Goal: Task Accomplishment & Management: Complete application form

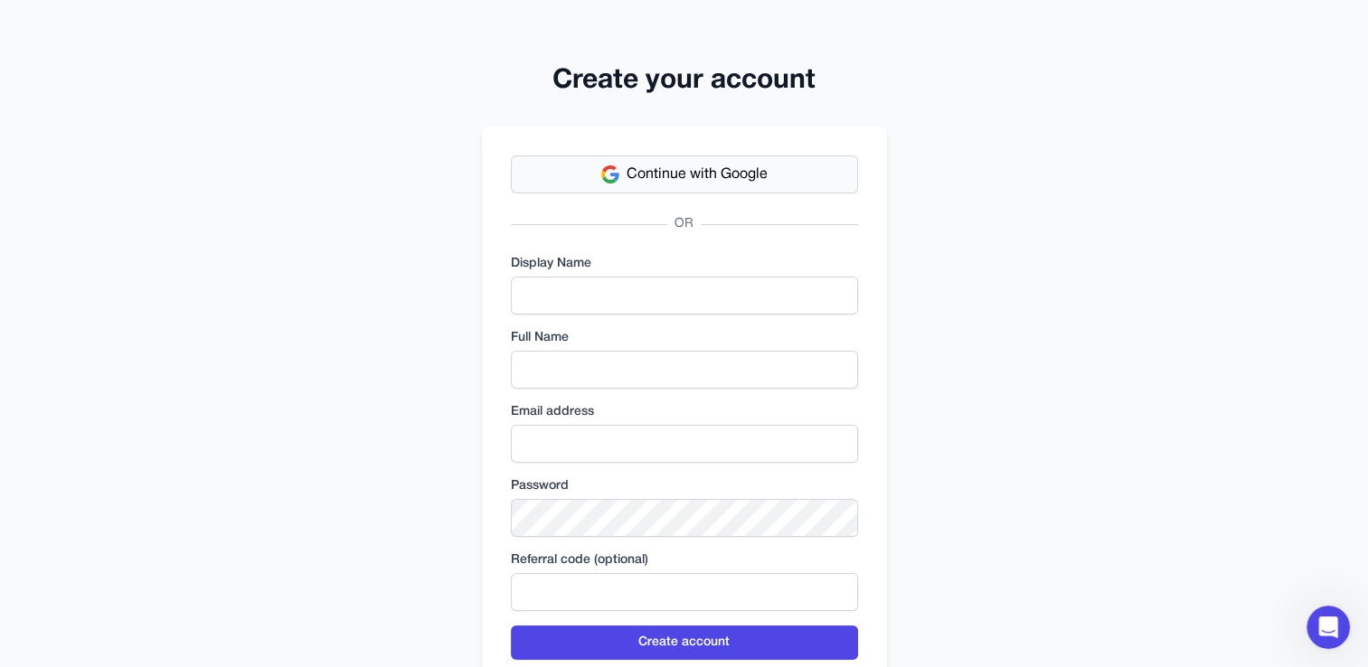
click at [731, 177] on span "Continue with Google" at bounding box center [697, 175] width 141 height 22
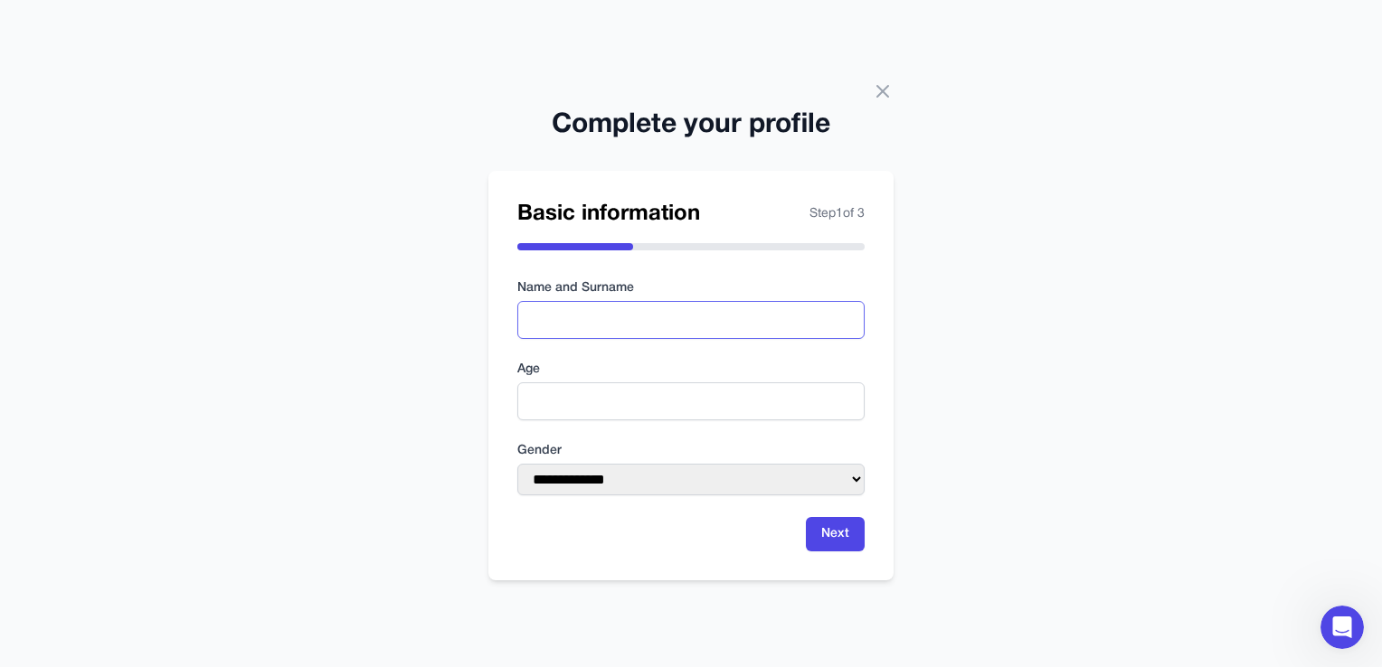
click at [677, 309] on input "text" at bounding box center [690, 320] width 347 height 38
click at [654, 410] on input "number" at bounding box center [690, 401] width 347 height 38
click at [849, 397] on input "*" at bounding box center [690, 401] width 347 height 38
drag, startPoint x: 541, startPoint y: 418, endPoint x: 516, endPoint y: 421, distance: 24.7
click at [516, 421] on div "**********" at bounding box center [690, 376] width 405 height 410
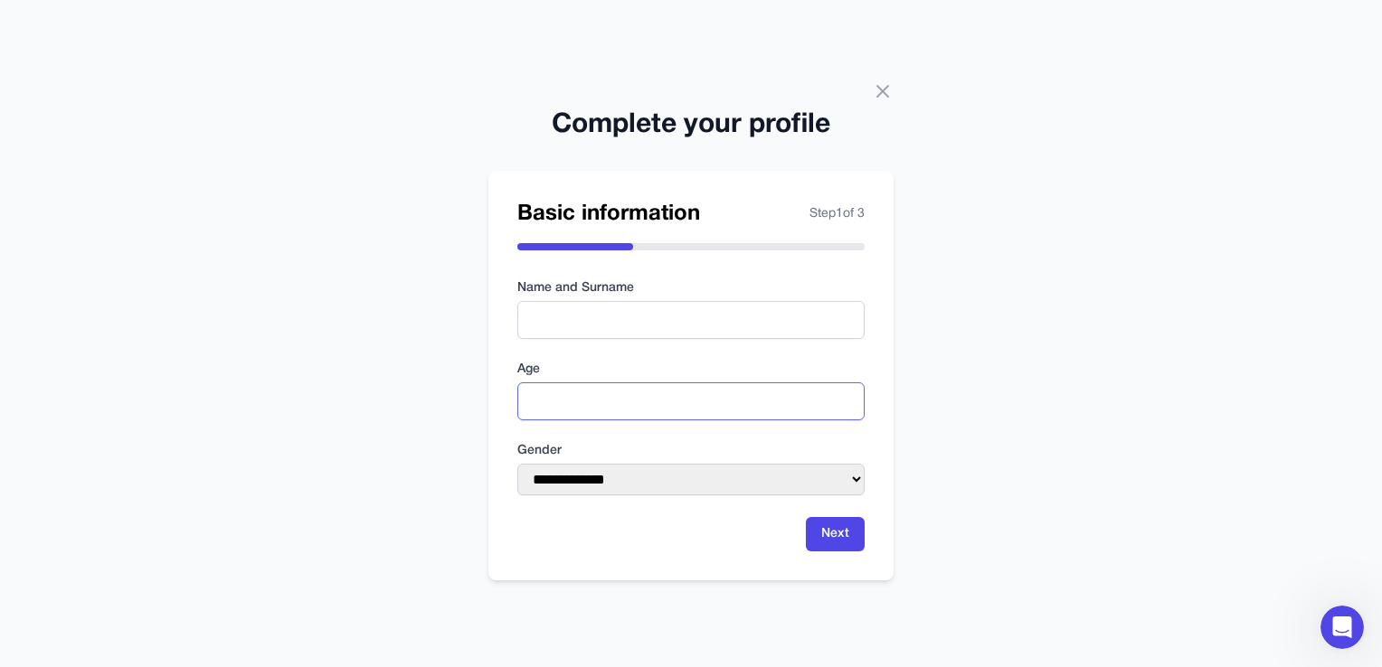
type input "**"
click at [859, 475] on select "**********" at bounding box center [690, 480] width 347 height 32
select select "******"
click at [517, 464] on select "**********" at bounding box center [690, 480] width 347 height 32
click at [562, 316] on input "text" at bounding box center [690, 320] width 347 height 38
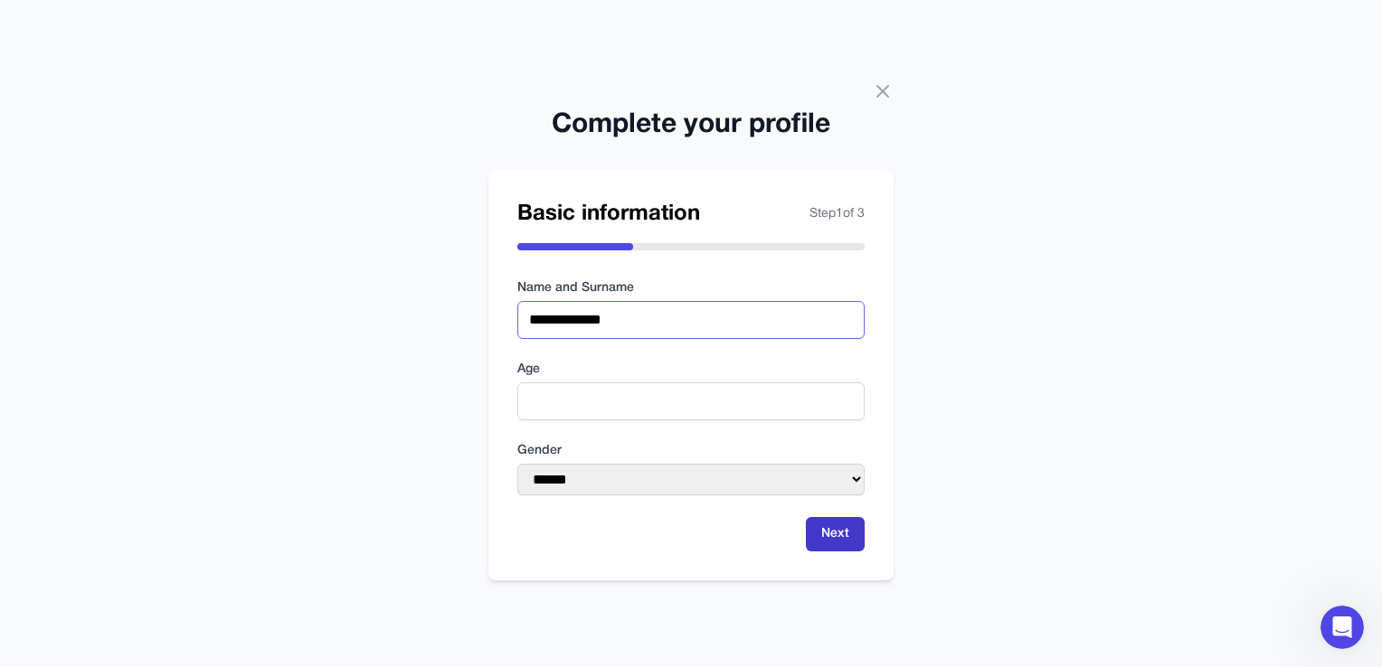
type input "**********"
click at [832, 537] on button "Next" at bounding box center [835, 534] width 59 height 34
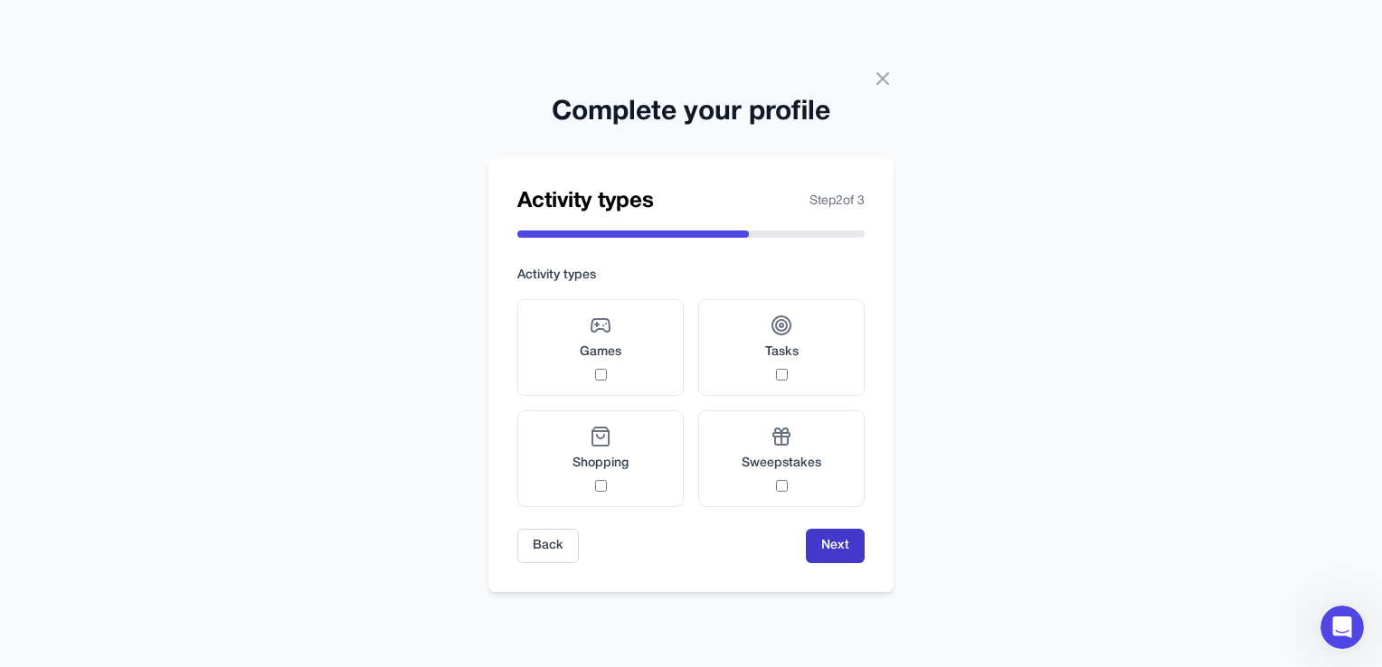
click at [822, 544] on button "Next" at bounding box center [835, 546] width 59 height 34
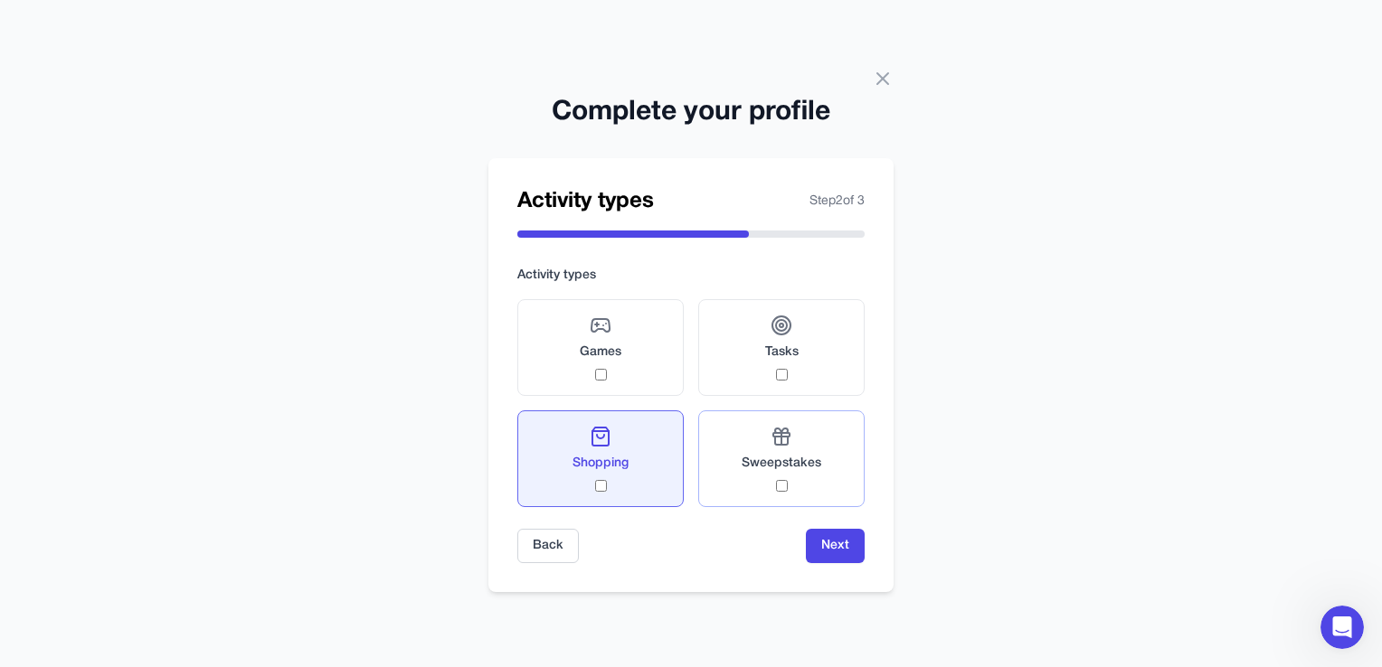
click at [810, 483] on div "Sweepstakes" at bounding box center [781, 459] width 80 height 66
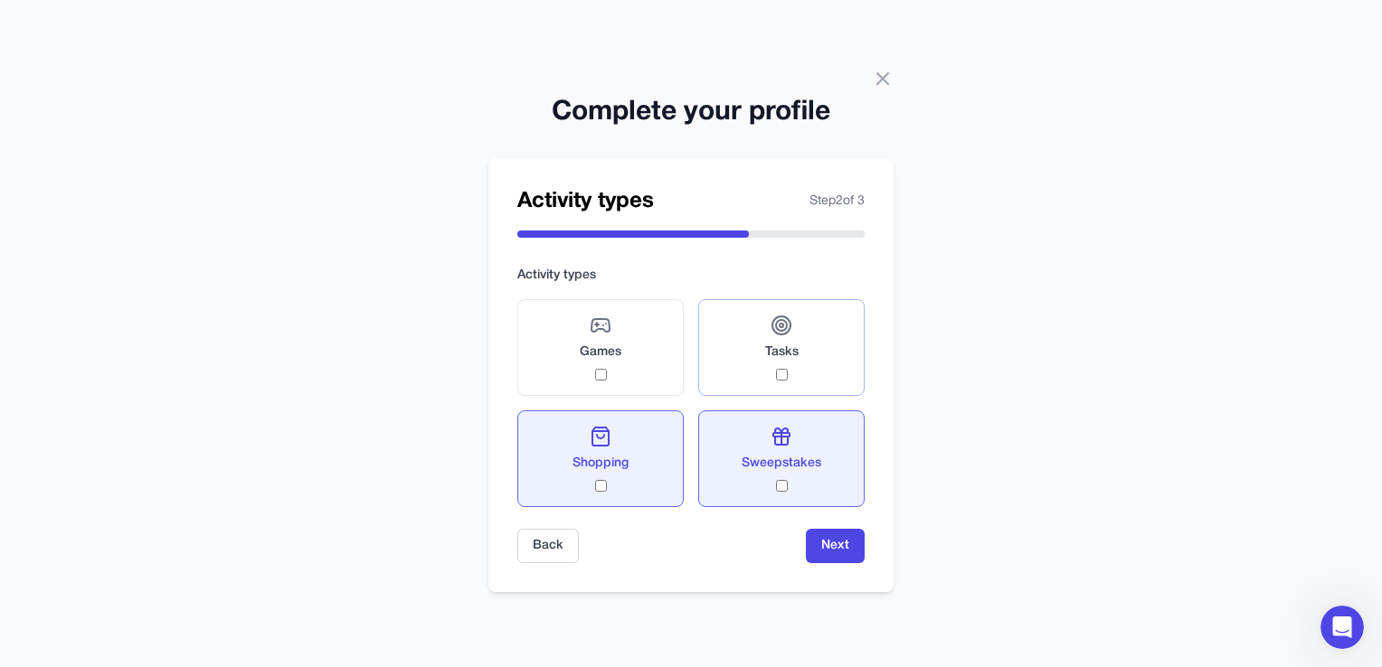
click at [809, 373] on label "Tasks" at bounding box center [781, 347] width 166 height 97
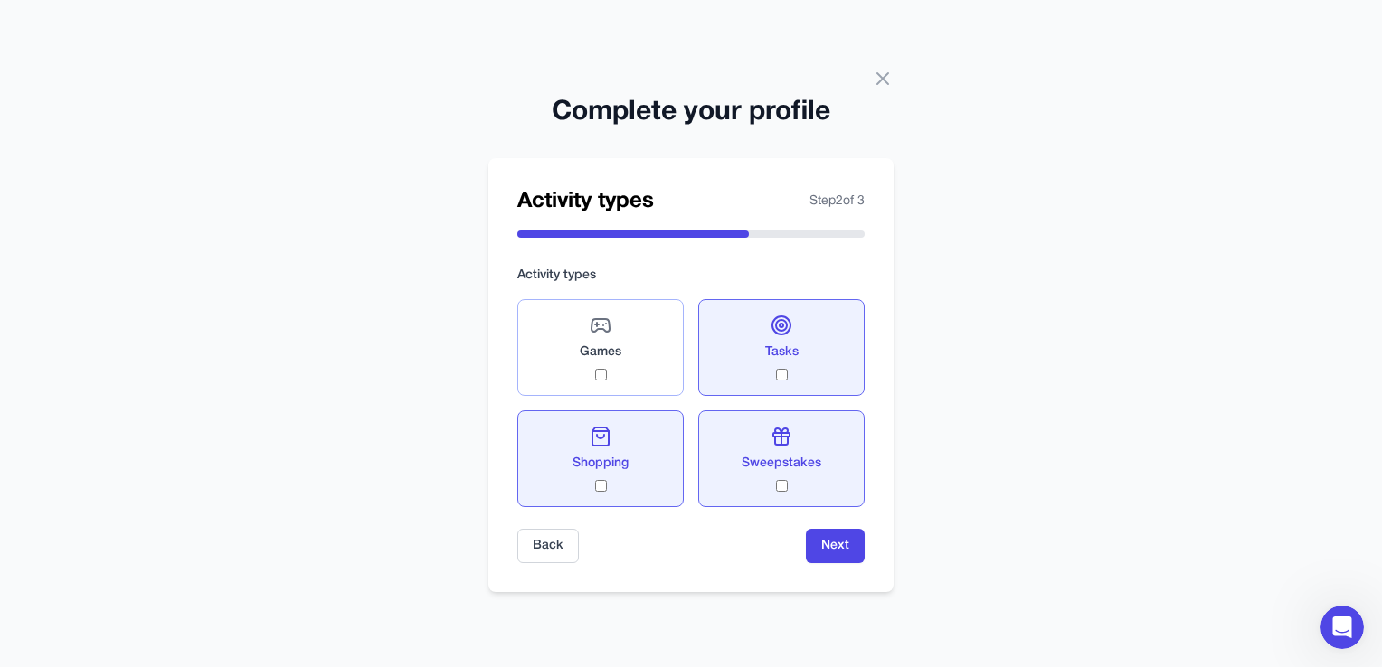
click at [651, 380] on label "Games" at bounding box center [600, 347] width 166 height 97
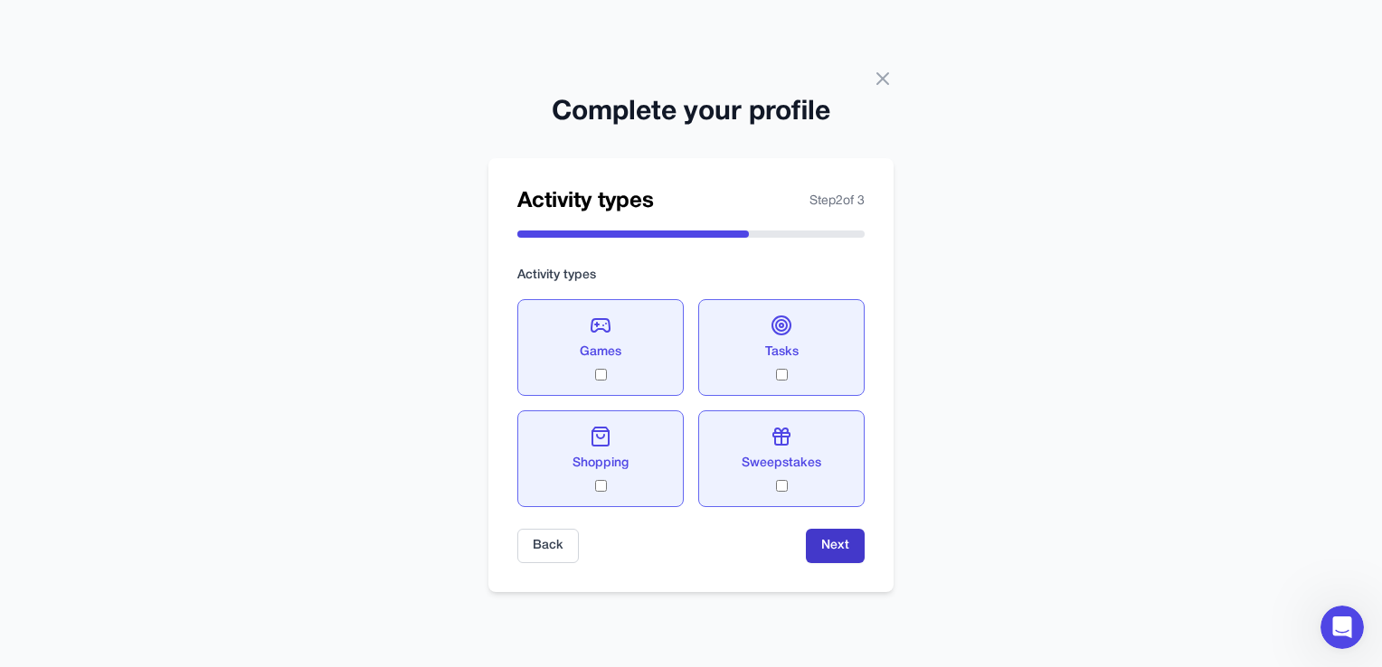
click at [832, 549] on button "Next" at bounding box center [835, 546] width 59 height 34
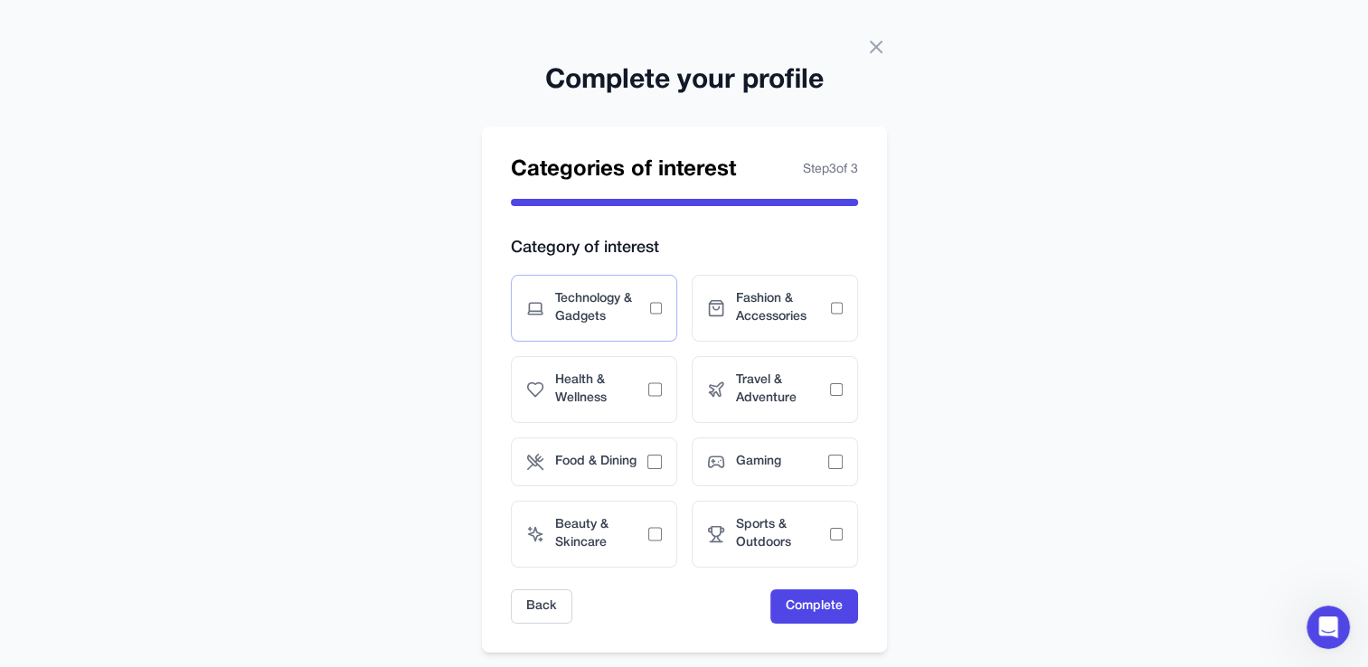
click at [650, 316] on div "Technology & Gadgets" at bounding box center [594, 308] width 166 height 67
click at [796, 326] on span "Fashion & Accessories" at bounding box center [783, 308] width 95 height 36
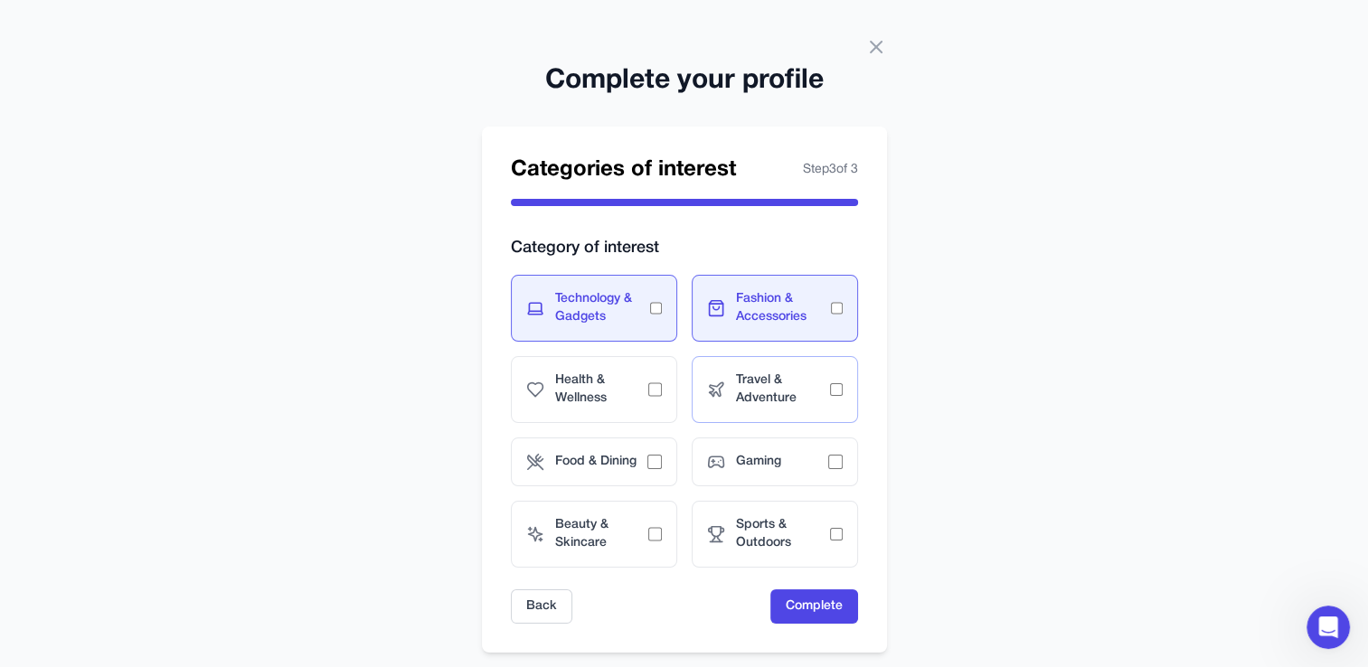
click at [806, 384] on span "Travel & Adventure" at bounding box center [783, 390] width 94 height 36
click at [615, 385] on span "Health & Wellness" at bounding box center [602, 390] width 94 height 36
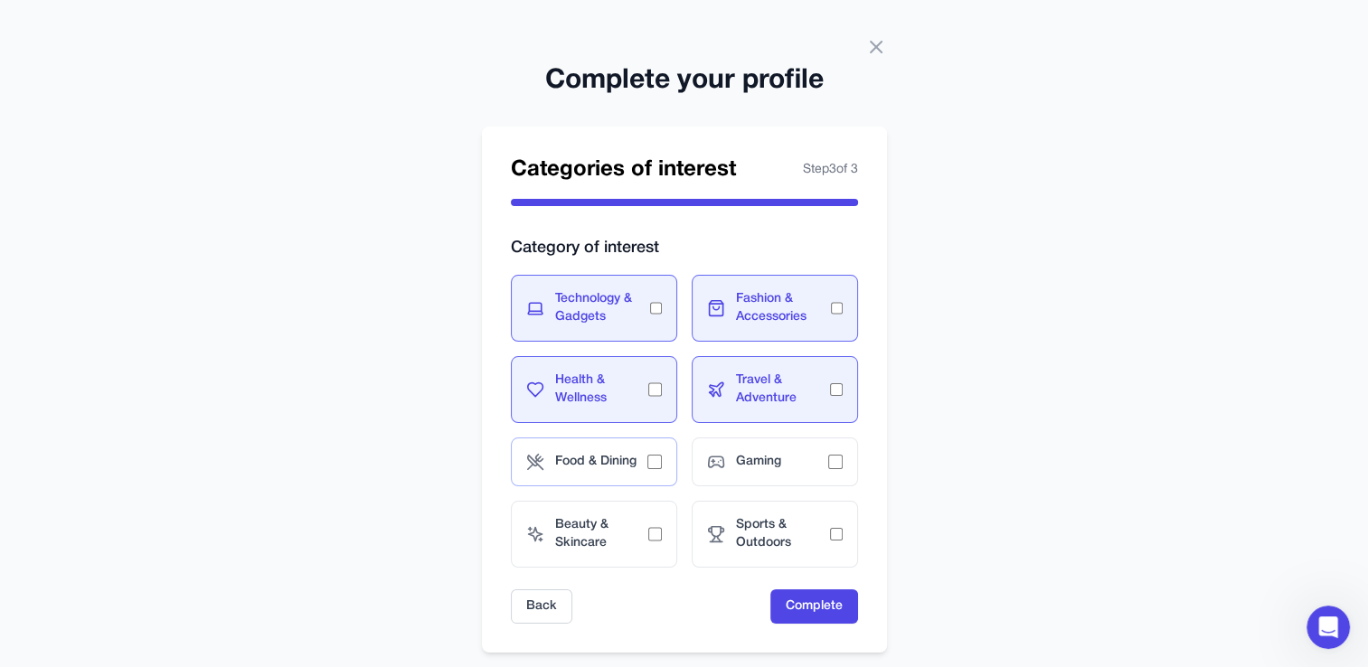
click at [625, 453] on span "Food & Dining" at bounding box center [601, 462] width 92 height 18
click at [733, 478] on div "Gaming" at bounding box center [775, 462] width 166 height 49
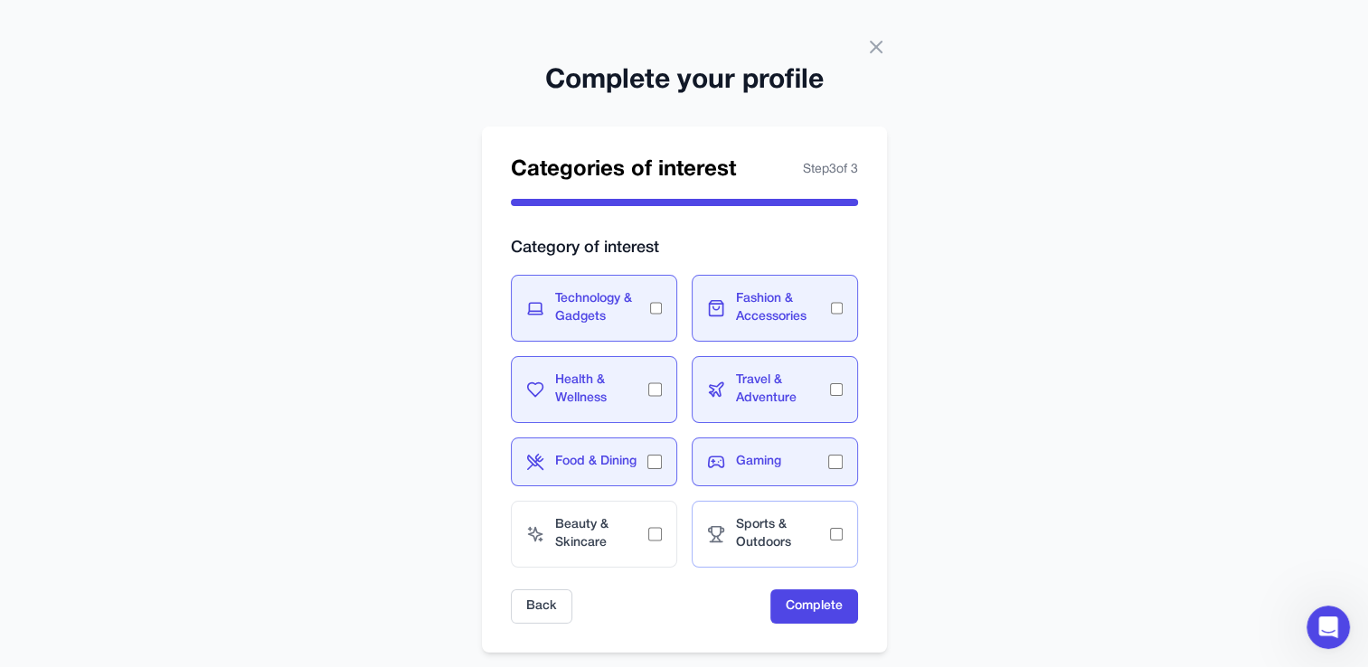
click at [745, 522] on span "Sports & Outdoors" at bounding box center [783, 534] width 94 height 36
click at [640, 533] on span "Beauty & Skincare" at bounding box center [602, 534] width 94 height 36
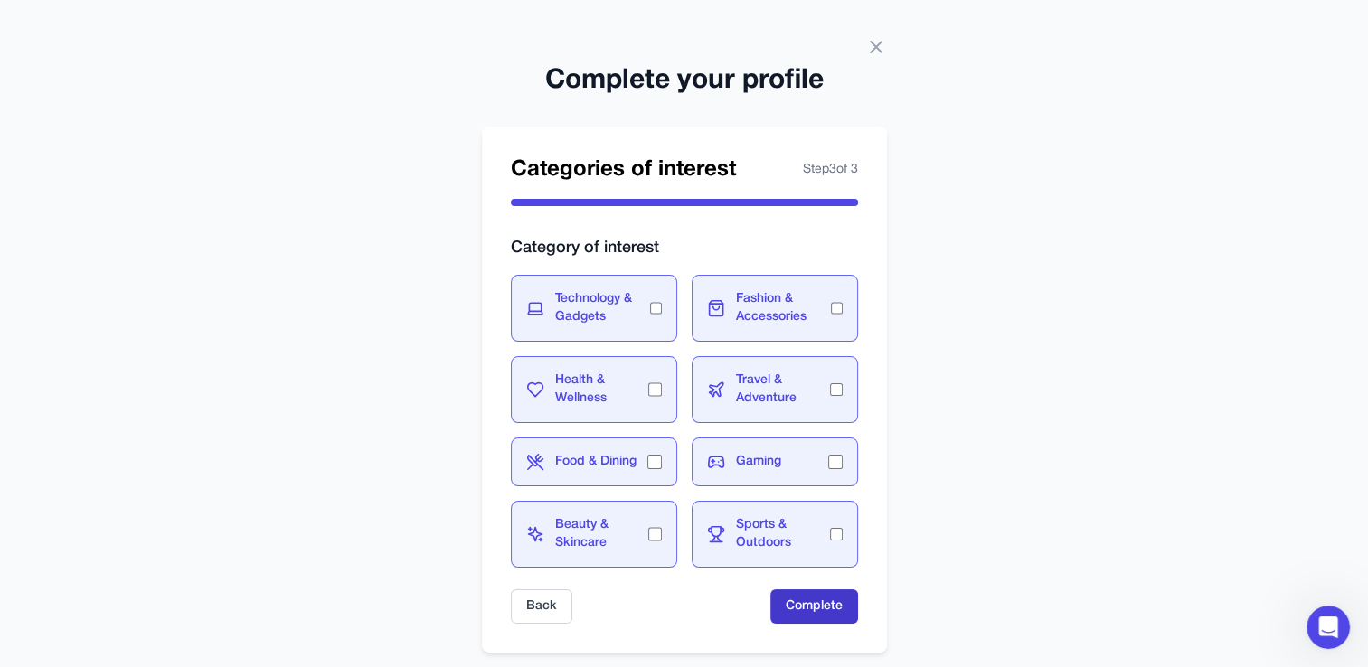
click at [833, 610] on button "Complete" at bounding box center [814, 607] width 88 height 34
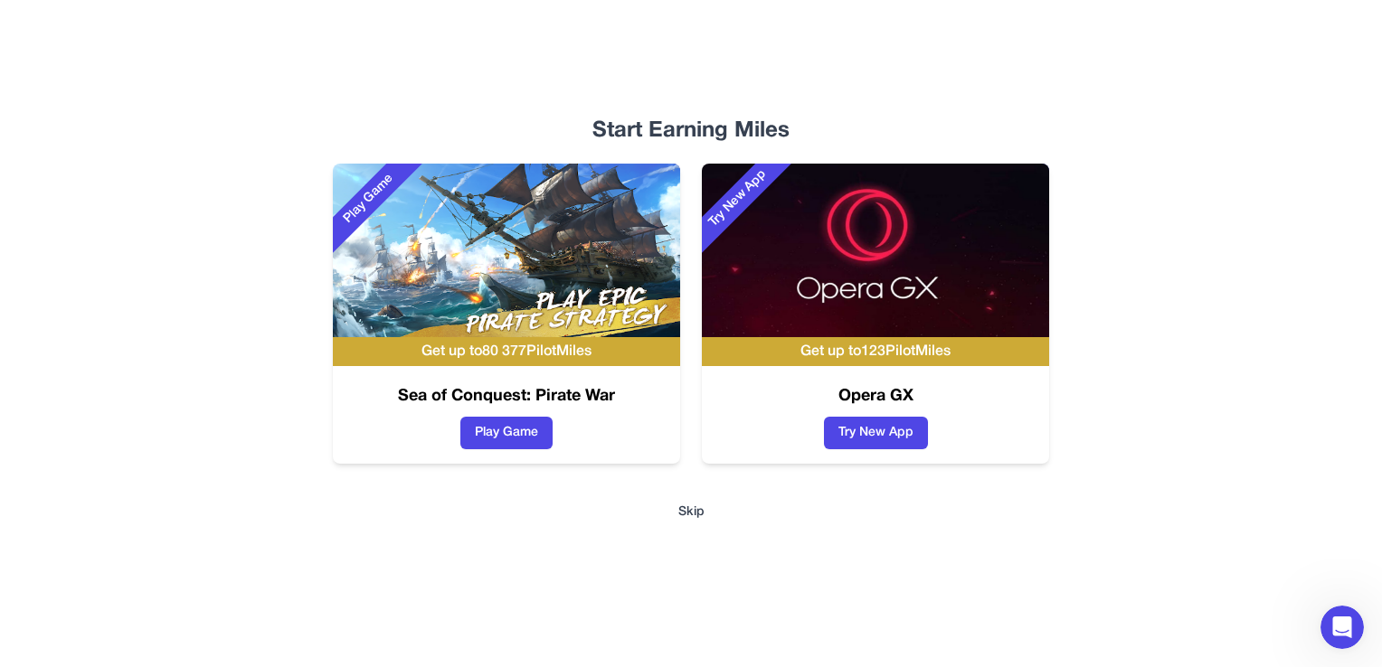
click at [684, 508] on button "Skip" at bounding box center [690, 513] width 1099 height 18
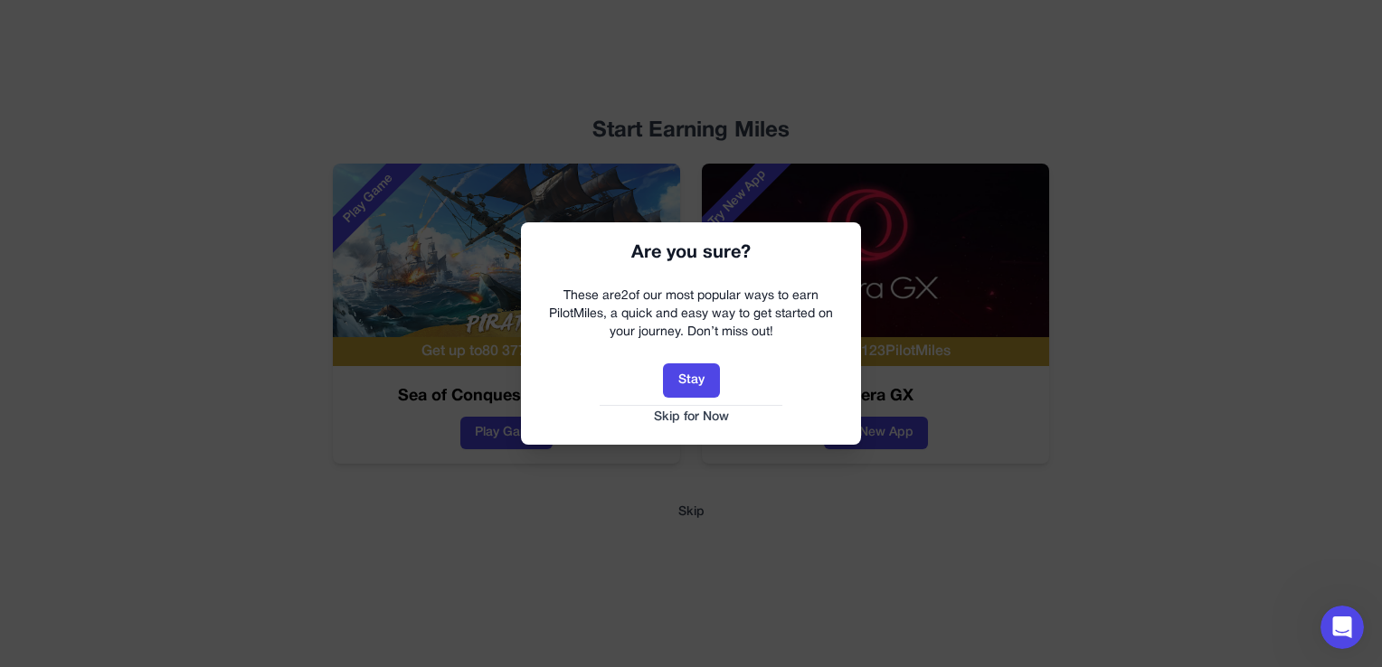
click at [1121, 396] on div at bounding box center [691, 333] width 1382 height 667
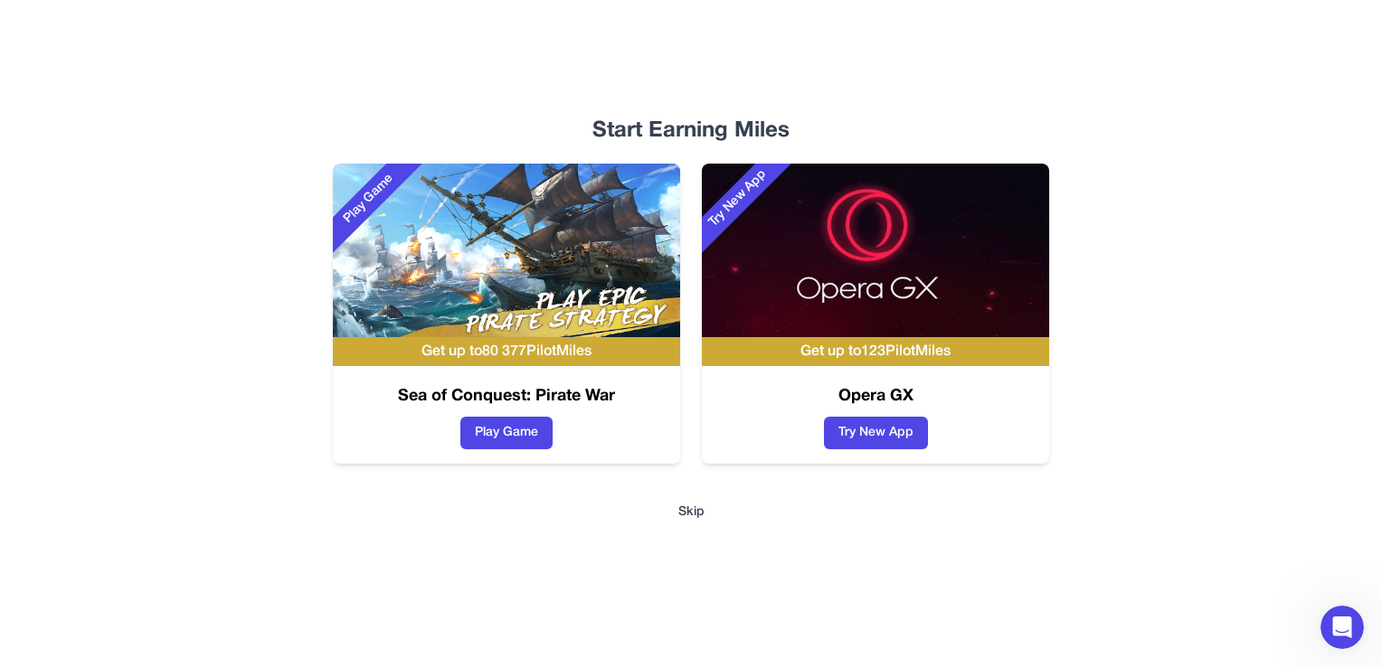
click at [1150, 494] on div "Start Earning Miles Play Game Get up to 80 377 PilotMiles Sea of Conquest: Pira…" at bounding box center [690, 333] width 1157 height 667
click at [1340, 631] on icon "Open Intercom Messenger" at bounding box center [1342, 628] width 24 height 24
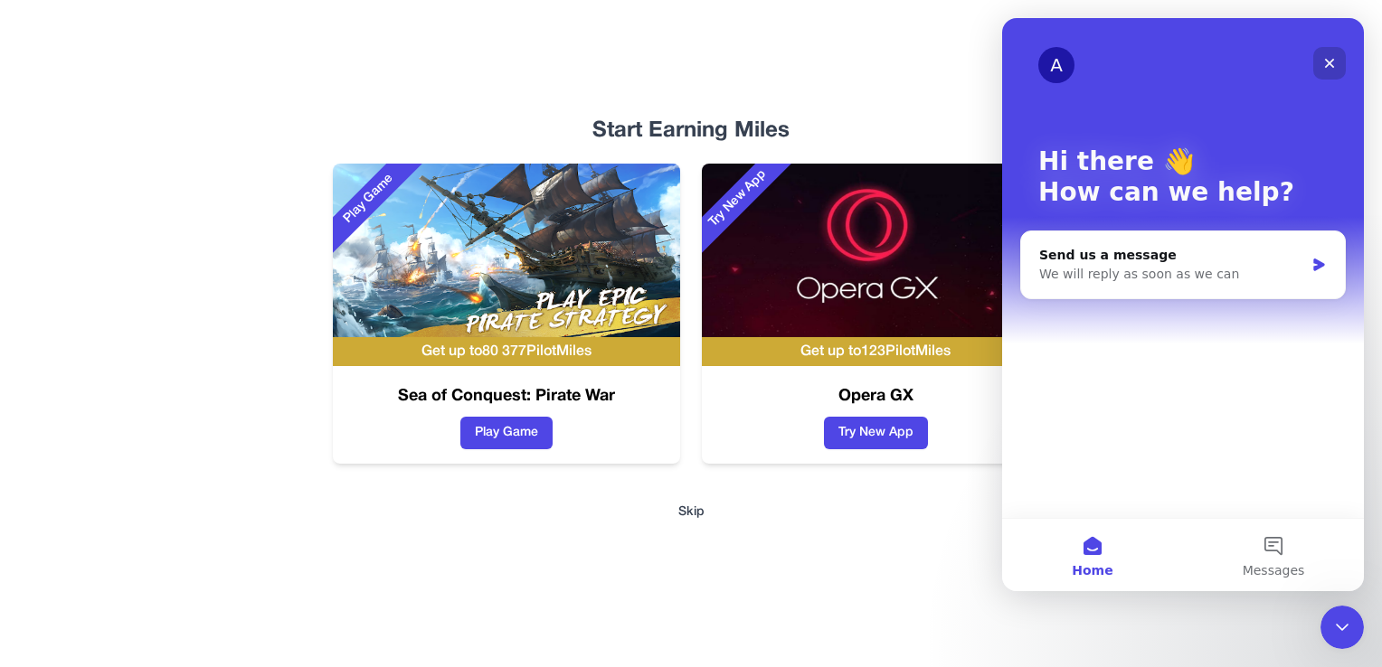
click at [1335, 61] on icon "Close" at bounding box center [1329, 63] width 14 height 14
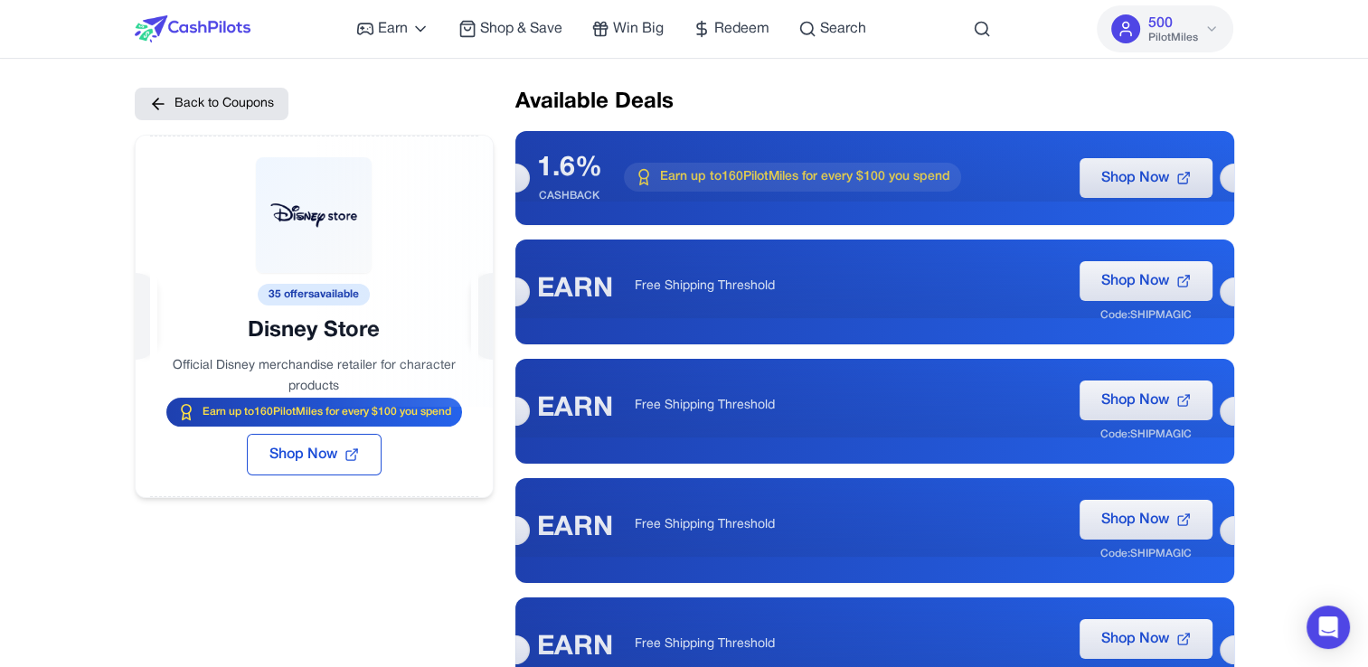
click at [136, 318] on div at bounding box center [314, 271] width 357 height 271
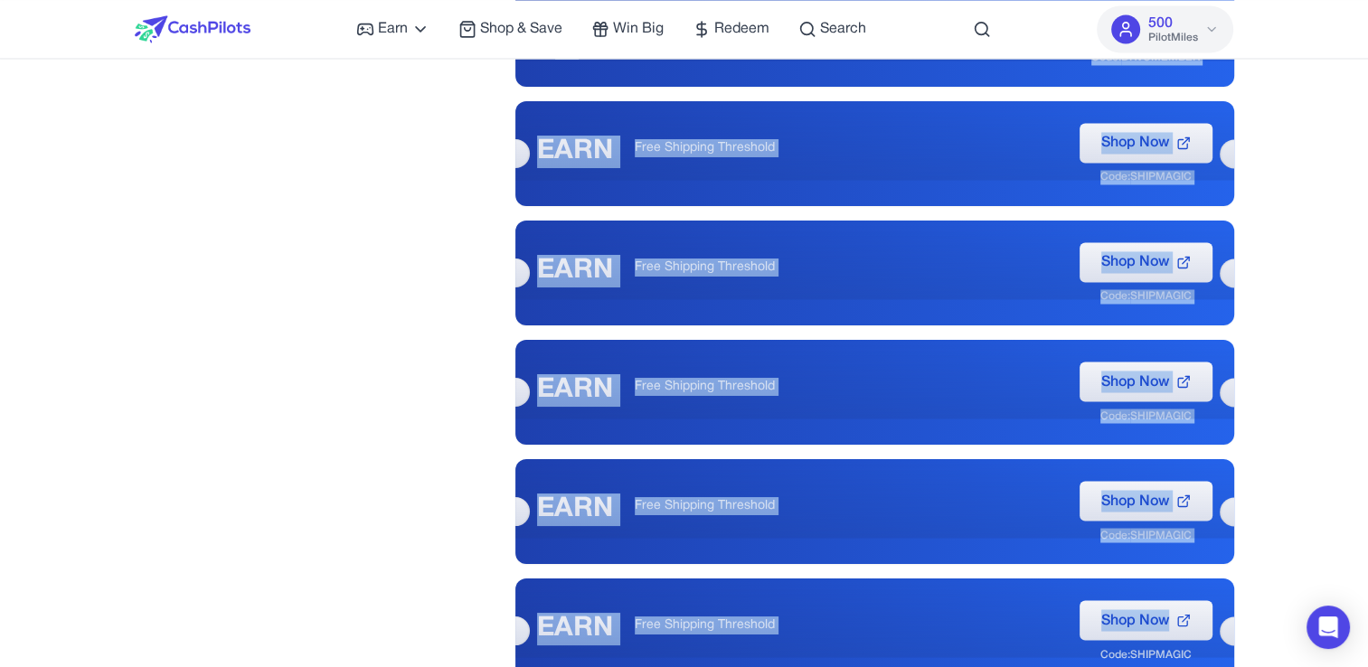
scroll to position [3994, 0]
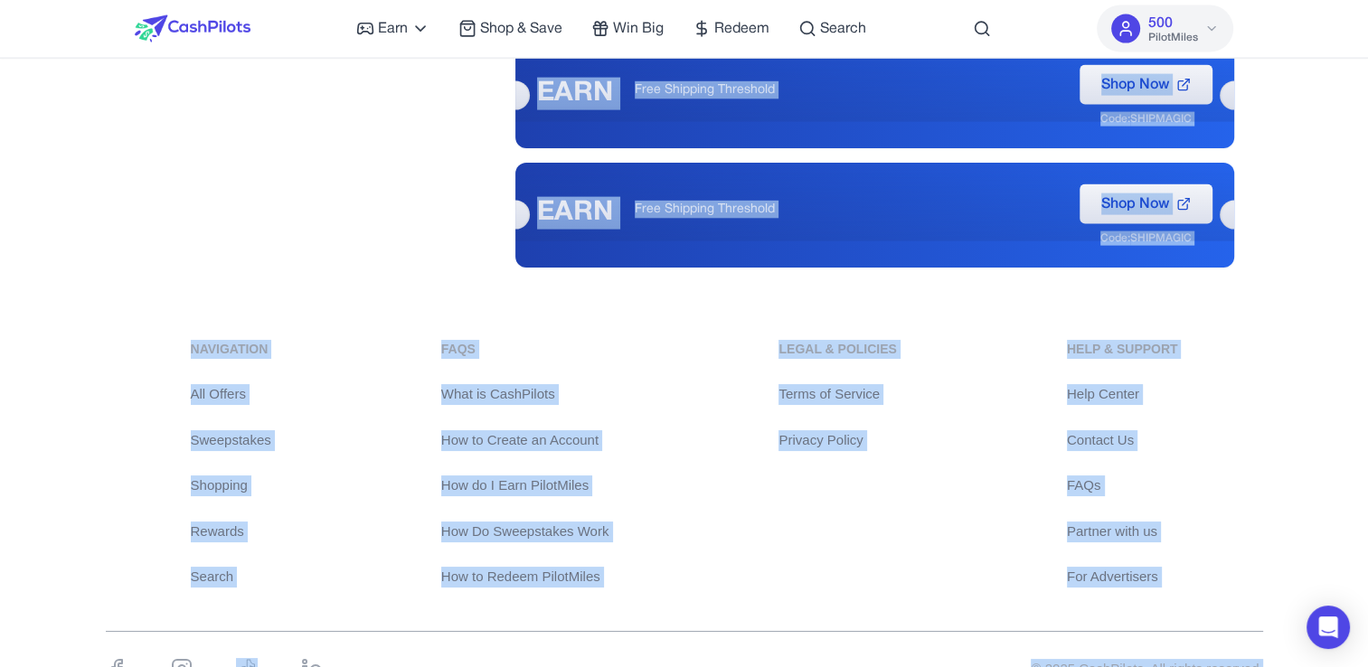
drag, startPoint x: 1367, startPoint y: 653, endPoint x: 1380, endPoint y: 618, distance: 36.6
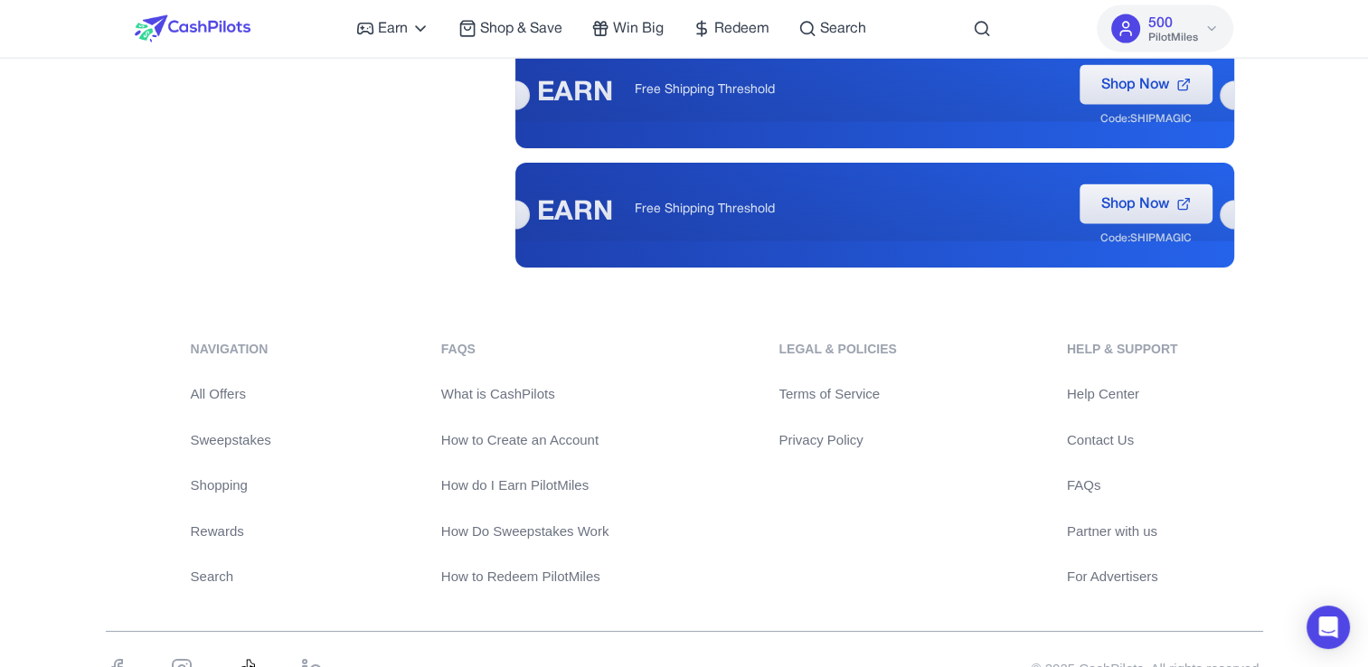
drag, startPoint x: 1380, startPoint y: 618, endPoint x: 228, endPoint y: 186, distance: 1230.3
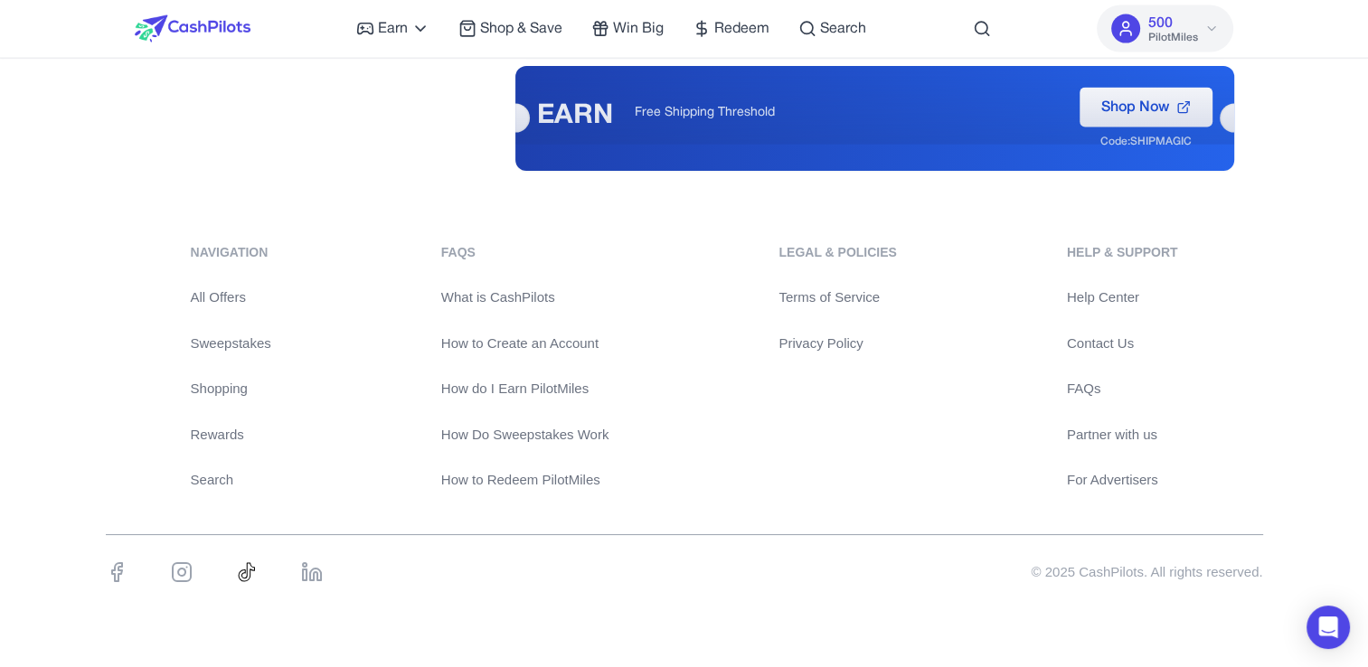
scroll to position [4159, 0]
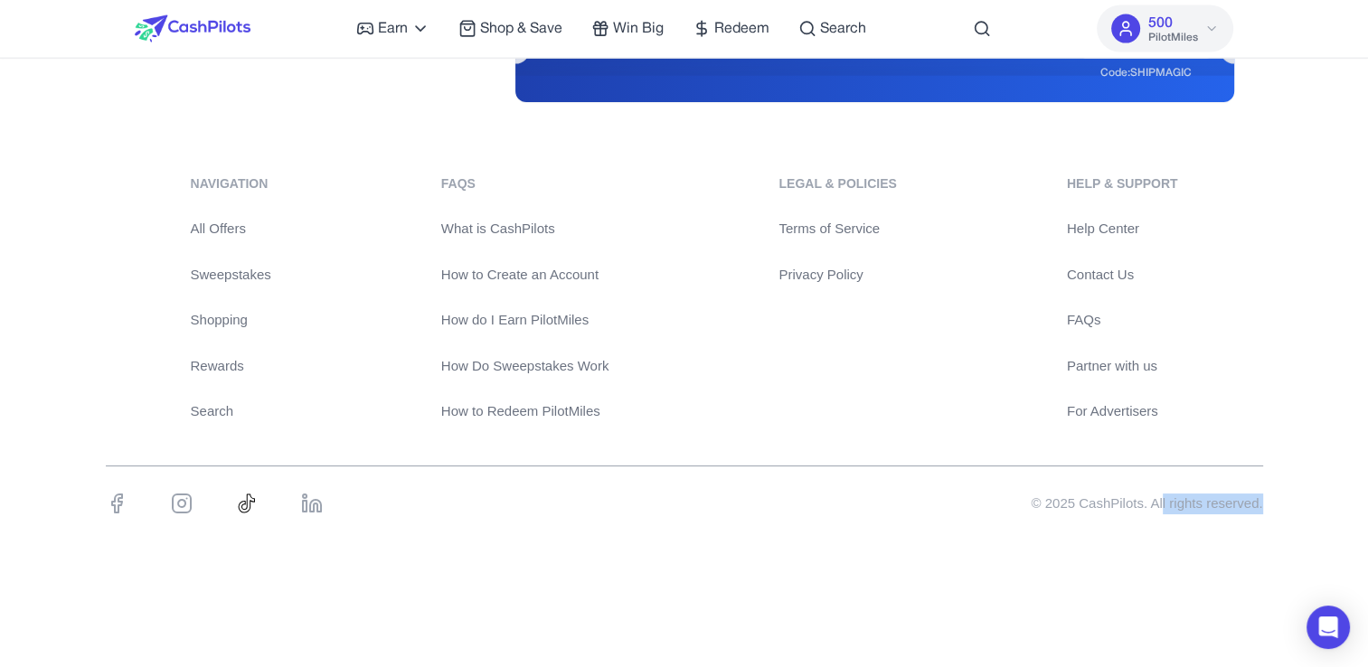
drag, startPoint x: 1161, startPoint y: 503, endPoint x: 1269, endPoint y: 503, distance: 107.6
click at [1269, 503] on div "navigation All Offers Sweepstakes Shopping Rewards Search FAQs What is CashPilo…" at bounding box center [684, 355] width 1368 height 448
click at [1025, 532] on div "navigation All Offers Sweepstakes Shopping Rewards Search FAQs What is CashPilo…" at bounding box center [684, 355] width 1368 height 448
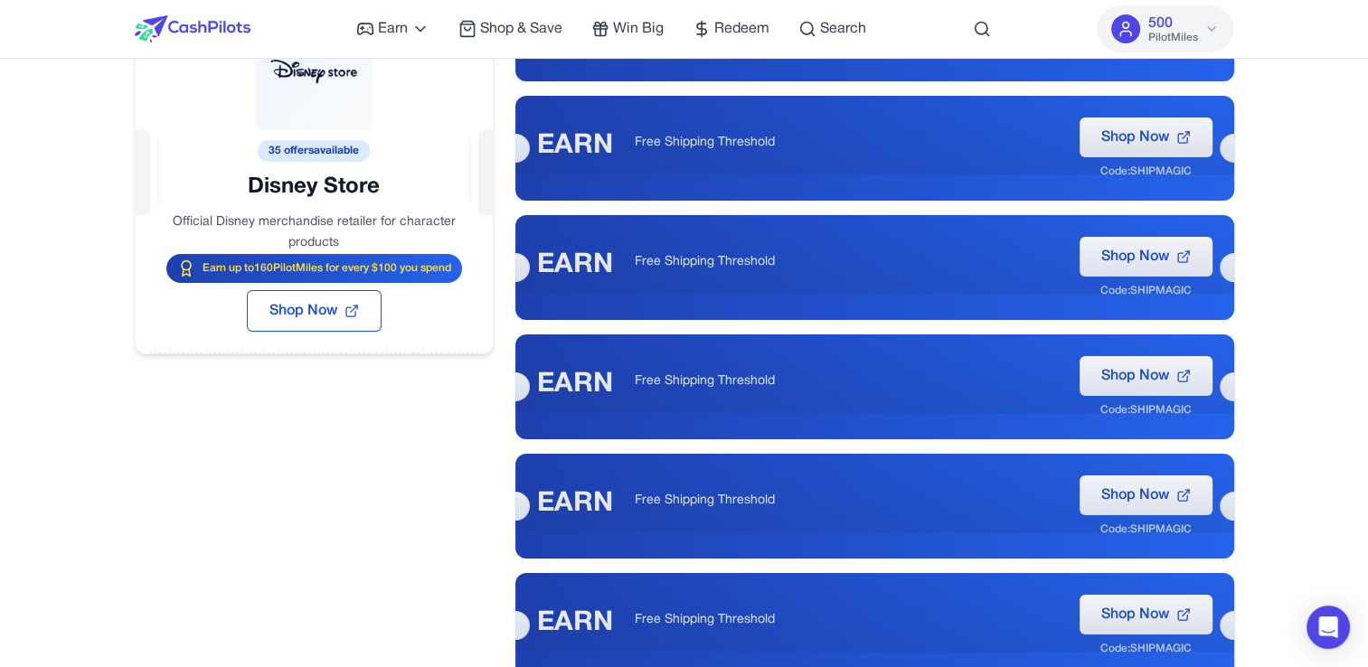
scroll to position [0, 0]
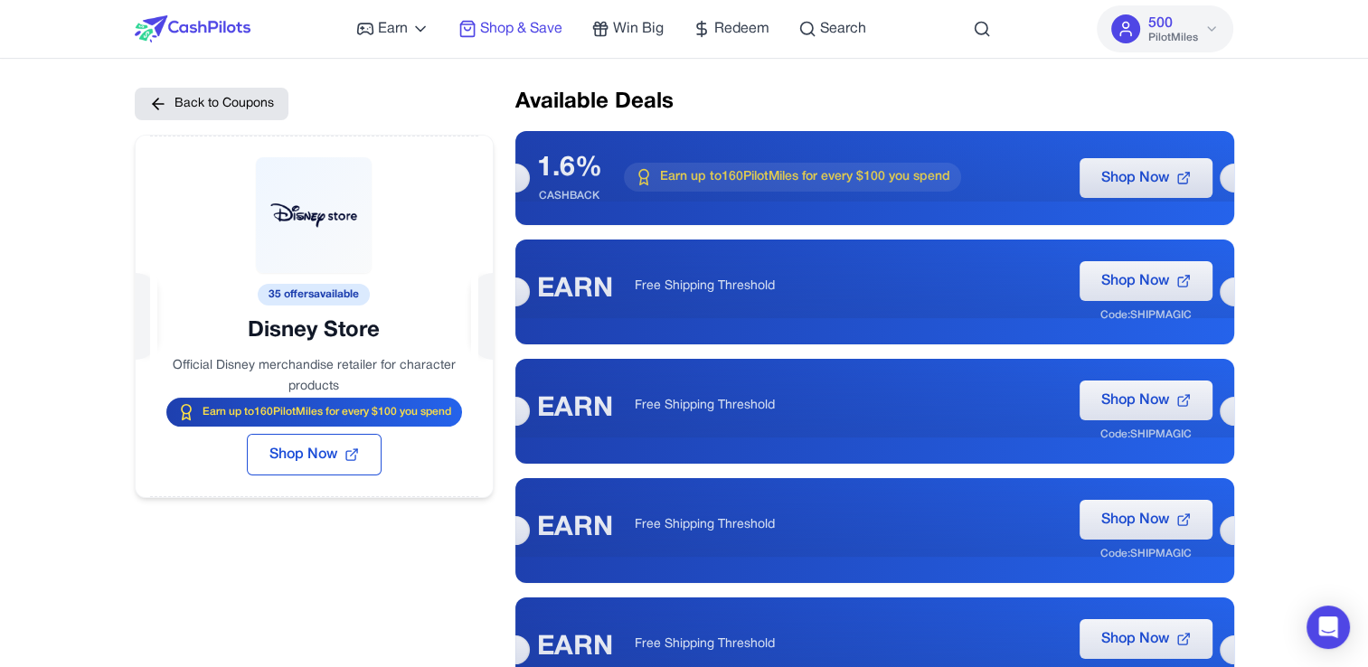
click at [529, 28] on span "Shop & Save" at bounding box center [521, 29] width 82 height 22
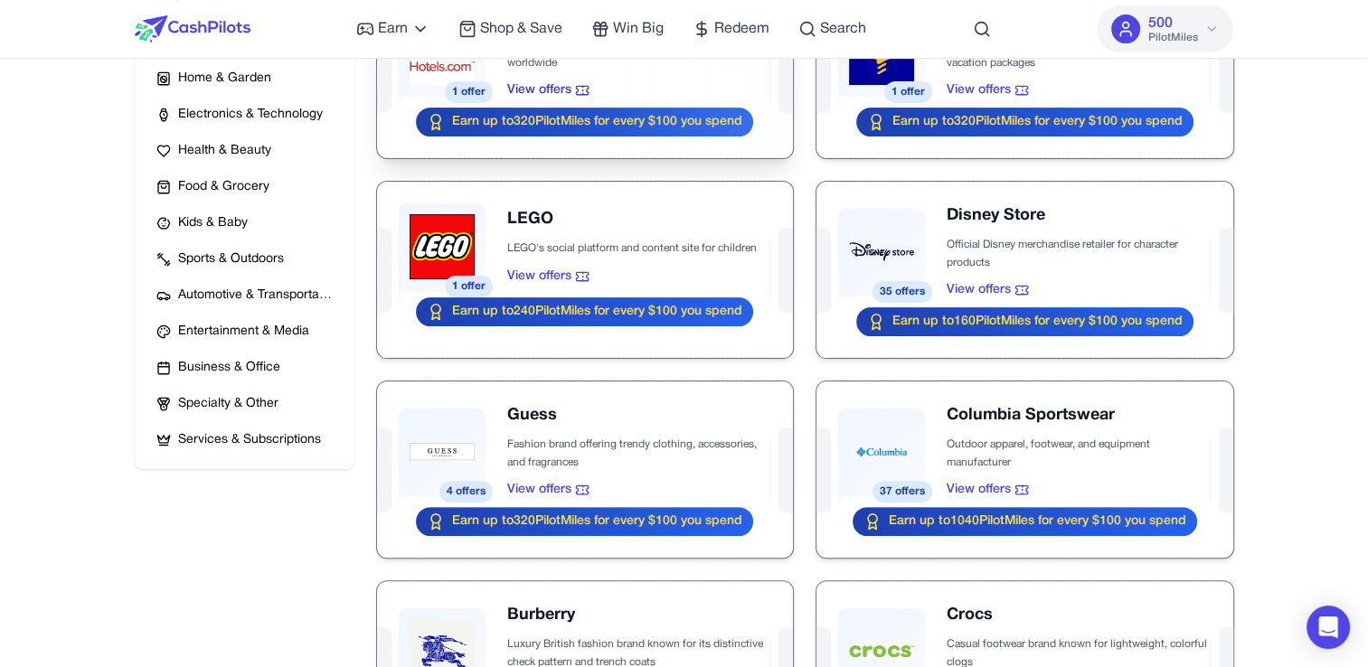
scroll to position [452, 0]
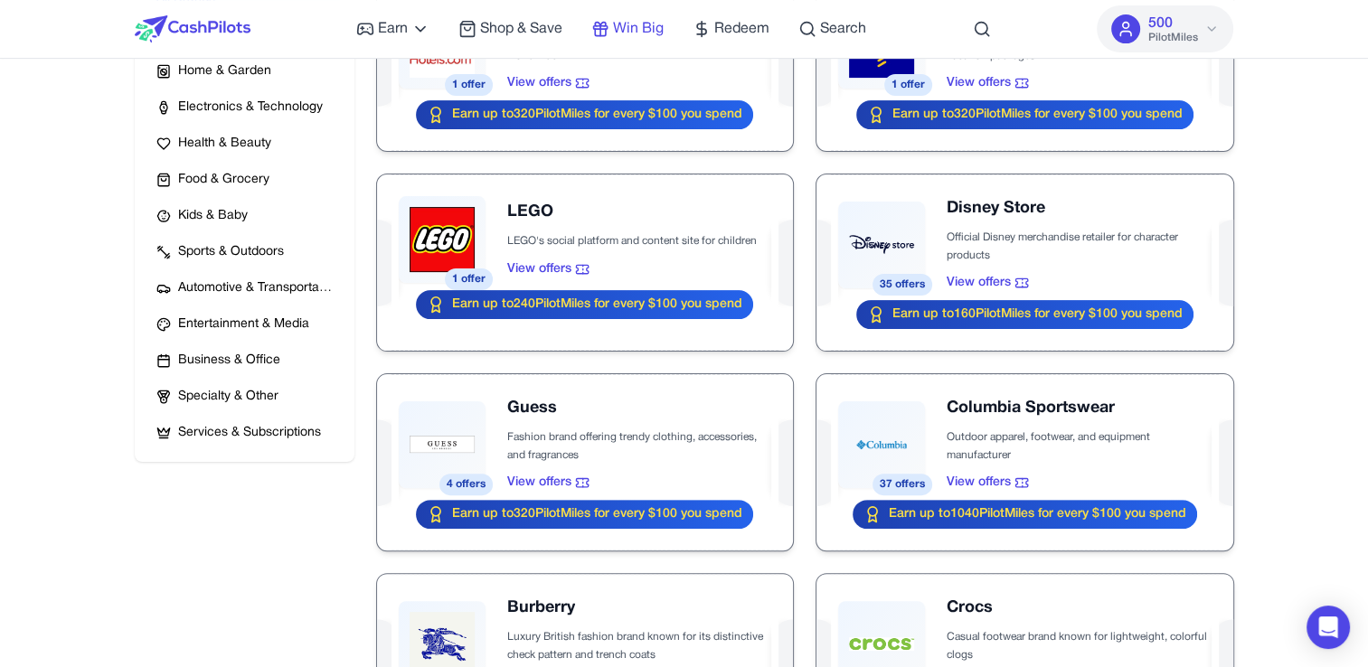
click at [622, 36] on span "Win Big" at bounding box center [638, 29] width 51 height 22
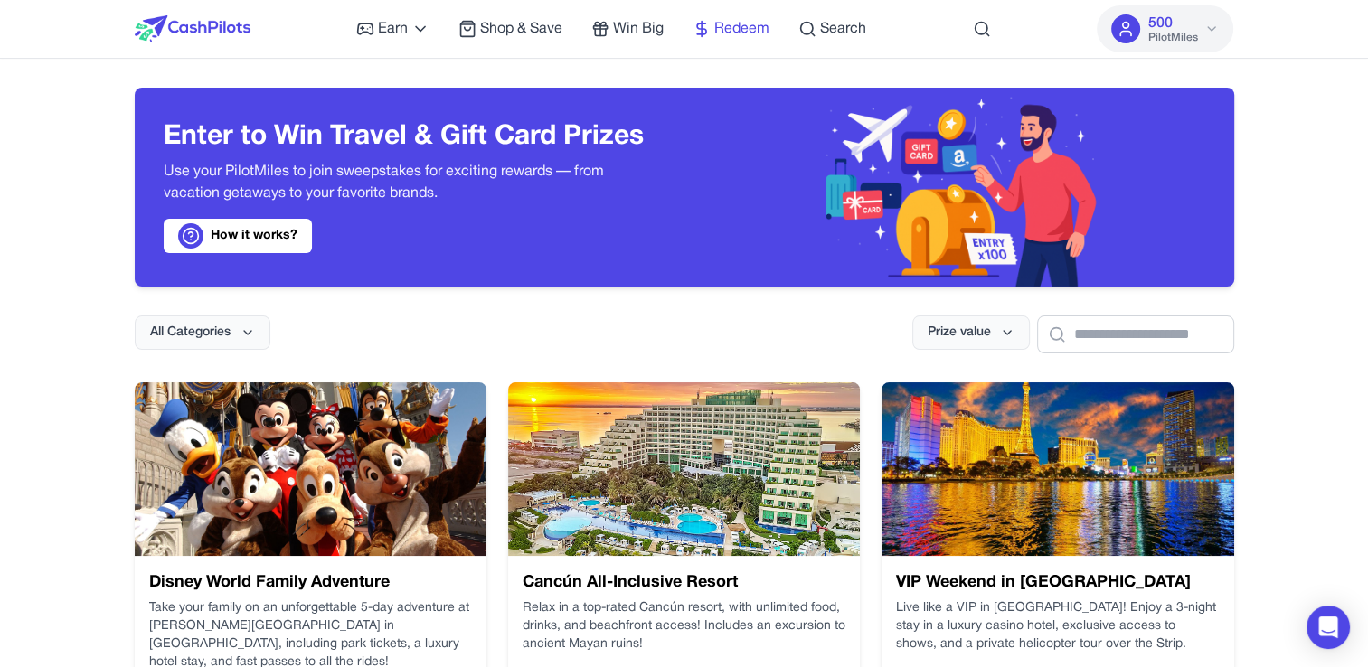
click at [741, 27] on span "Redeem" at bounding box center [741, 29] width 55 height 22
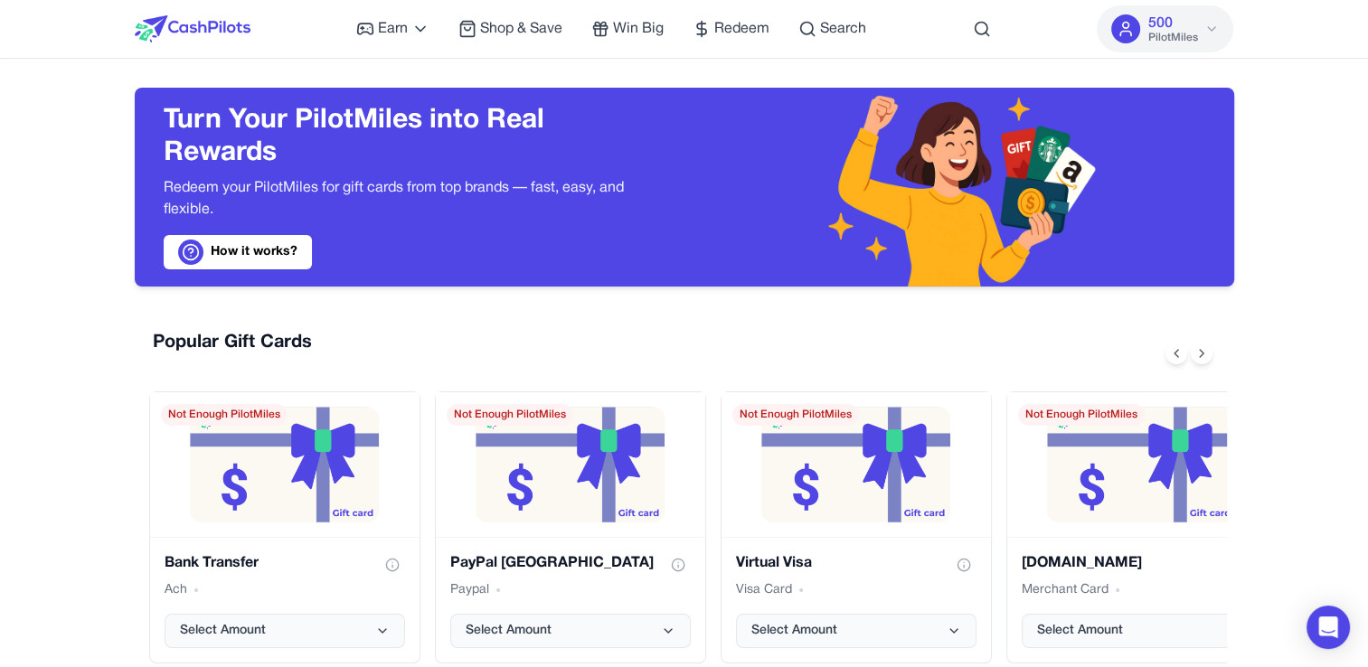
click at [203, 27] on img at bounding box center [193, 28] width 116 height 27
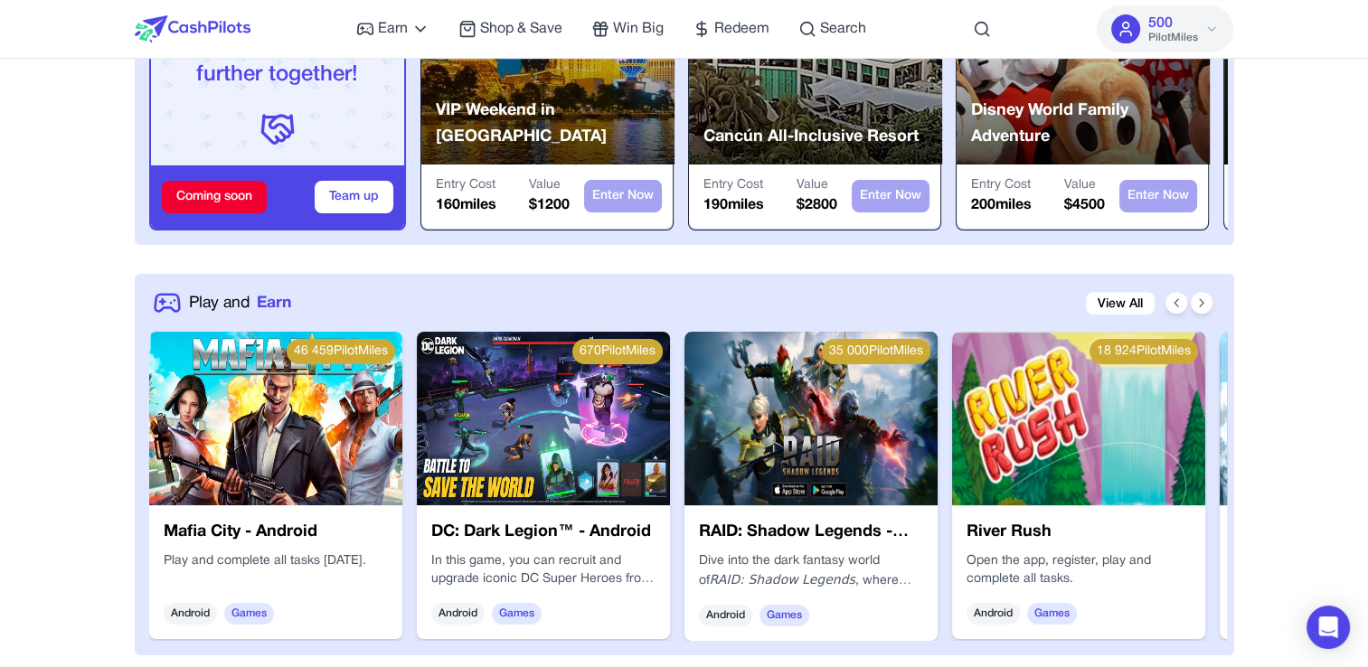
scroll to position [723, 0]
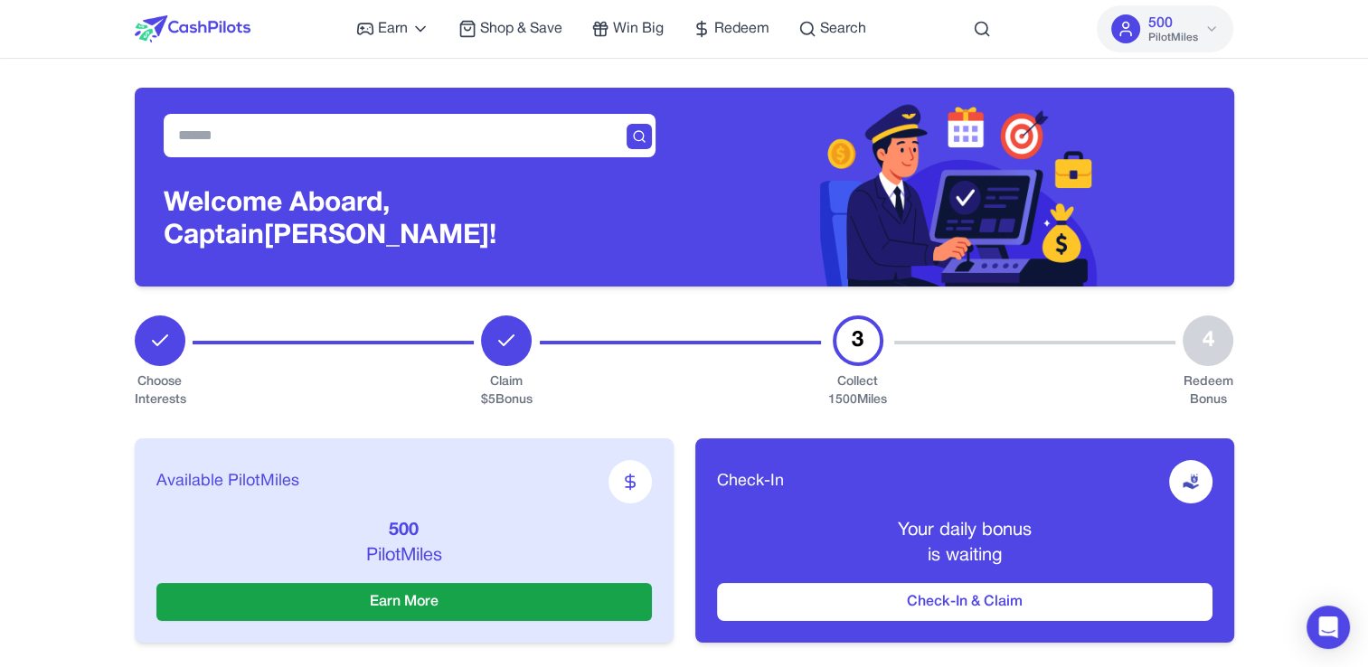
click at [221, 26] on img at bounding box center [193, 28] width 116 height 27
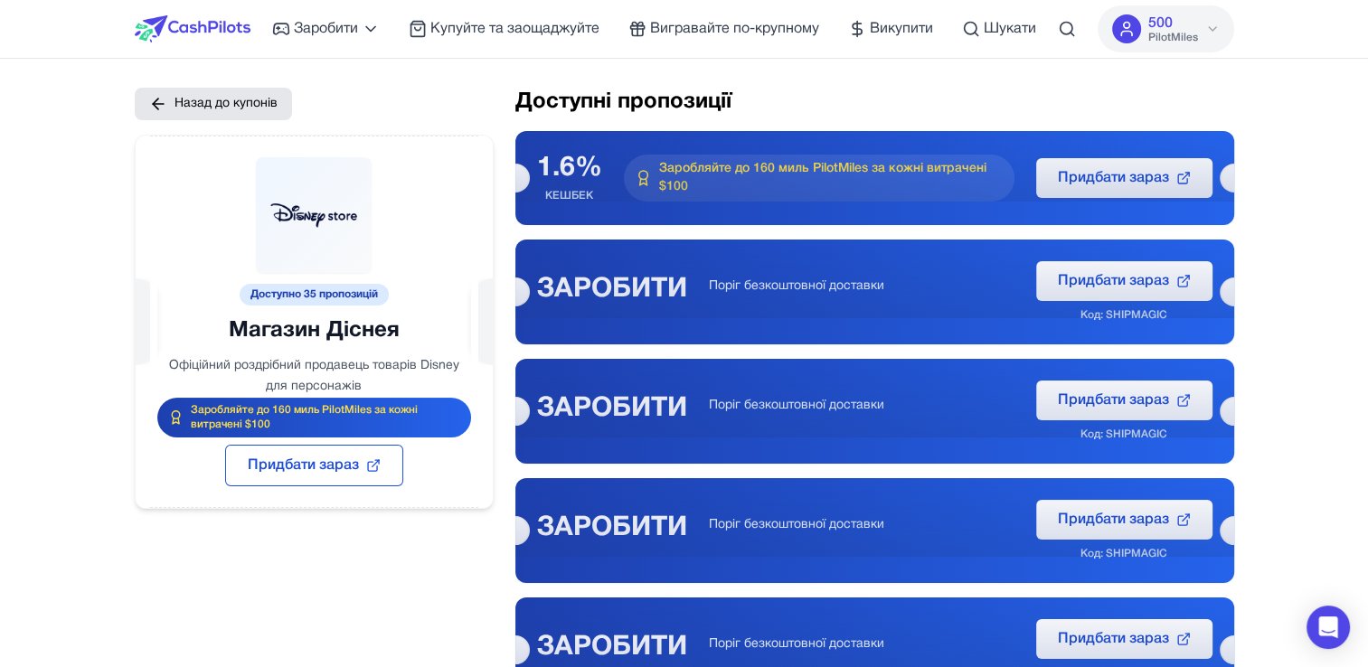
click at [1318, 630] on icon "Відкрийте Intercom Messenger" at bounding box center [1328, 628] width 24 height 24
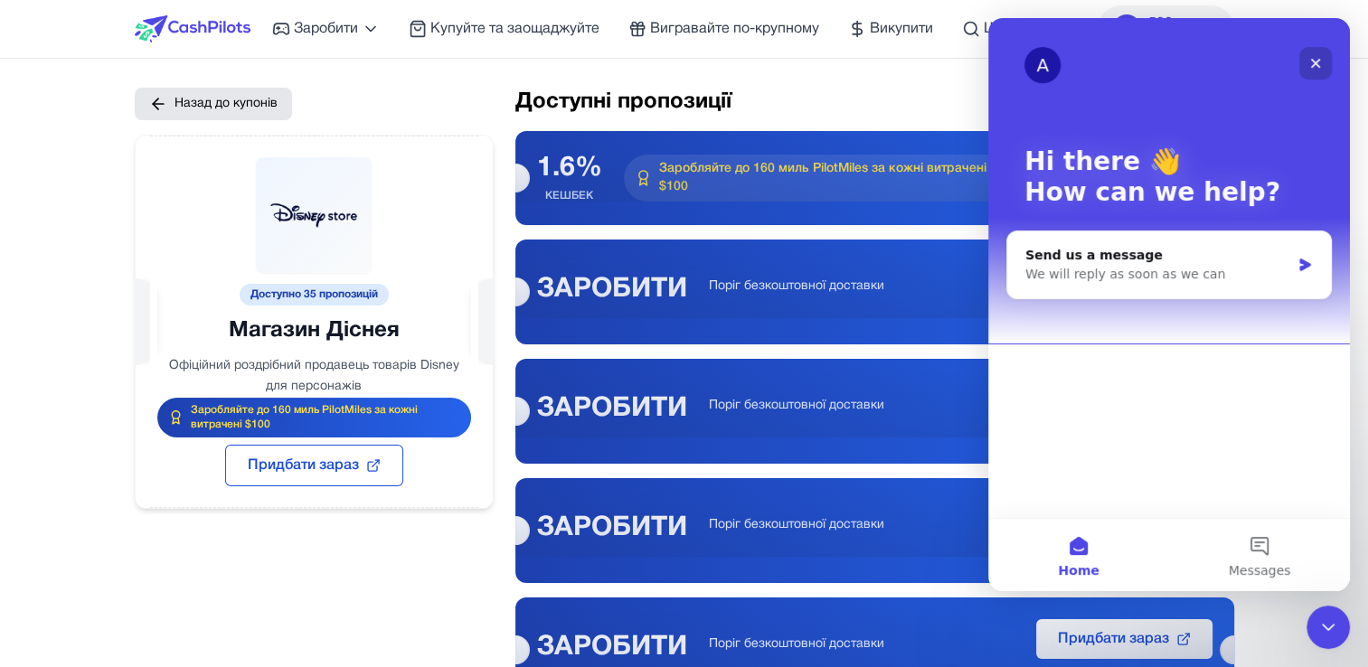
click at [1310, 66] on icon "Close" at bounding box center [1315, 63] width 14 height 14
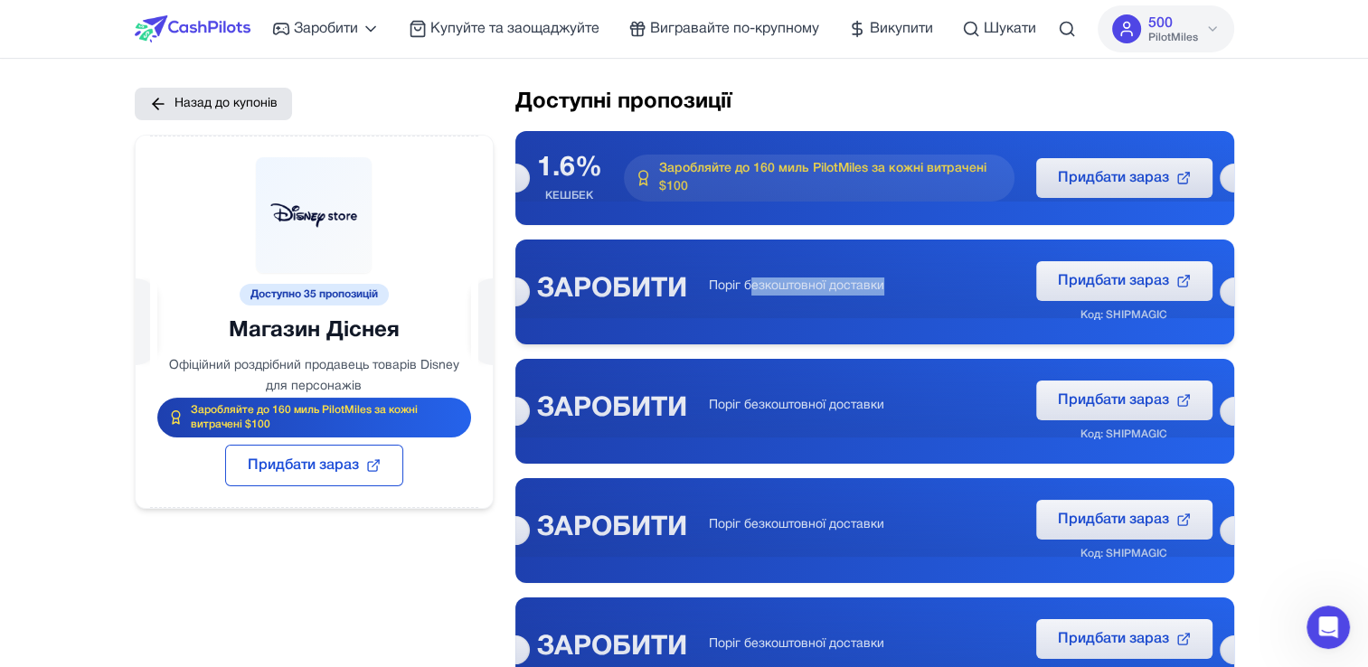
drag, startPoint x: 781, startPoint y: 288, endPoint x: 904, endPoint y: 288, distance: 123.0
click at [904, 288] on p "Поріг безкоштовної доставки" at bounding box center [862, 287] width 306 height 18
click at [909, 288] on p "Поріг безкоштовної доставки" at bounding box center [862, 287] width 306 height 18
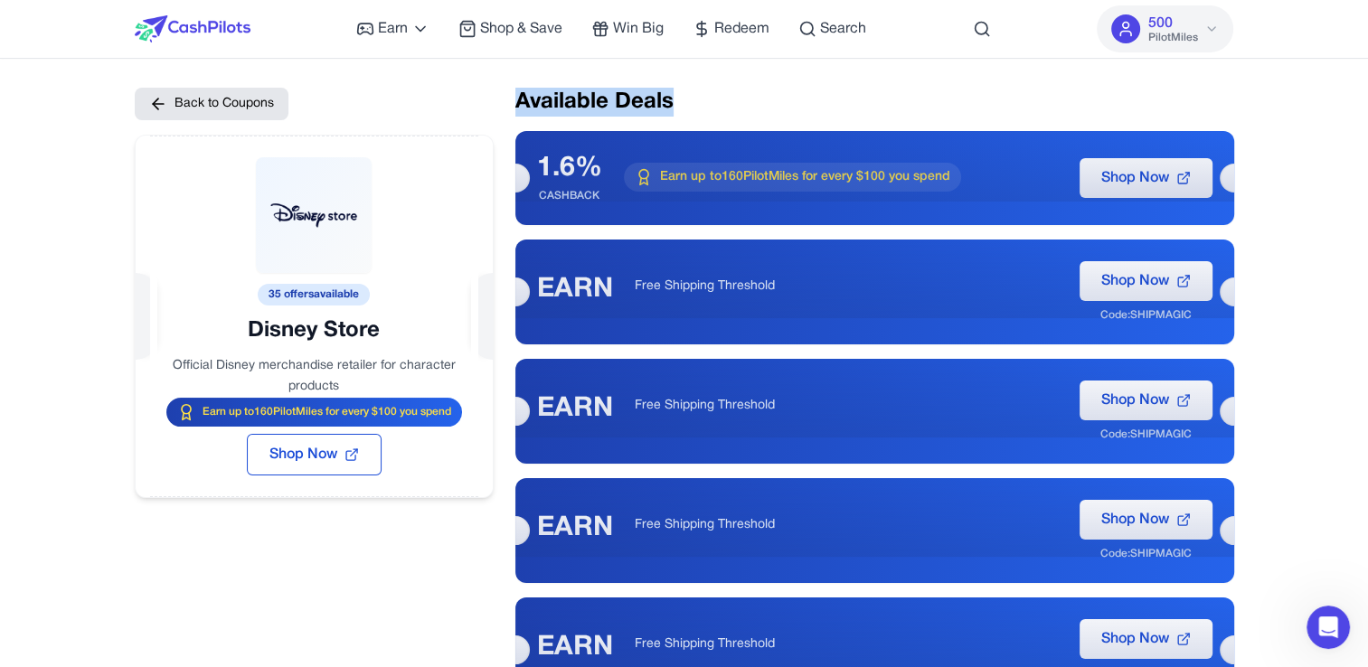
drag, startPoint x: 515, startPoint y: 99, endPoint x: 688, endPoint y: 101, distance: 172.7
click at [688, 101] on h2 "Available Deals" at bounding box center [874, 102] width 719 height 29
